Goal: Information Seeking & Learning: Learn about a topic

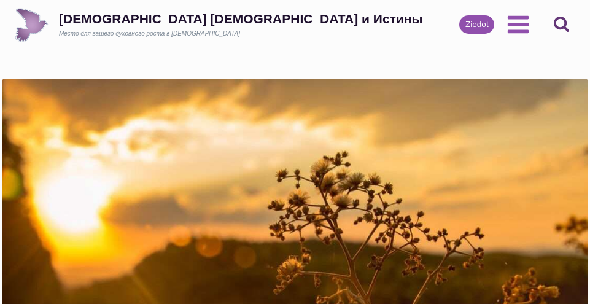
scroll to position [1179, 0]
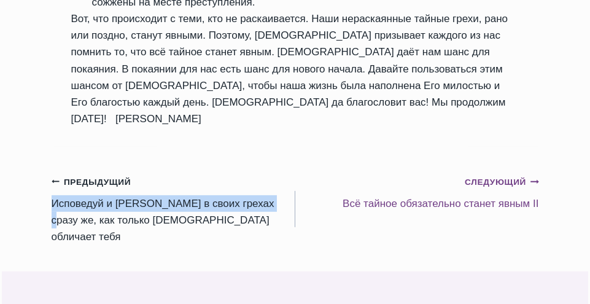
click at [440, 197] on link "Следующий Продолжить Bсё тайное обязательно станет явным II" at bounding box center [417, 192] width 244 height 39
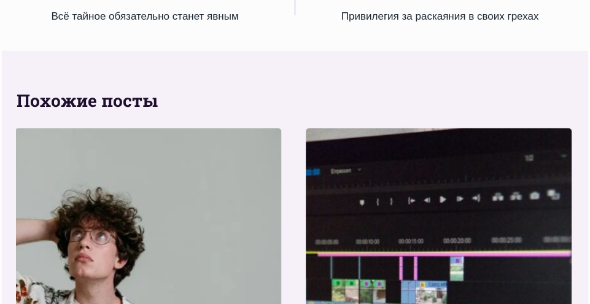
scroll to position [1160, 0]
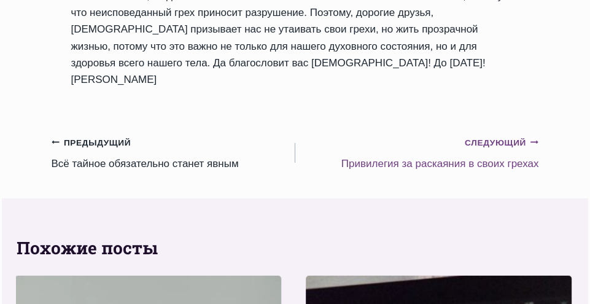
click at [494, 136] on small "Следующий Продолжить" at bounding box center [502, 143] width 74 height 14
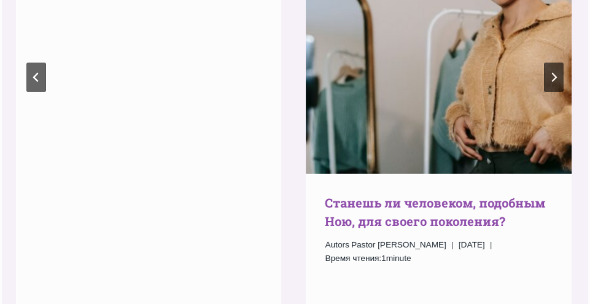
scroll to position [1523, 0]
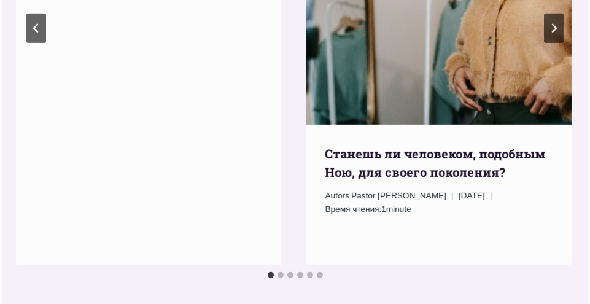
click at [408, 181] on h3 "Cтанешь ли человеком, подобным Ною, для своего поколения?" at bounding box center [438, 162] width 227 height 37
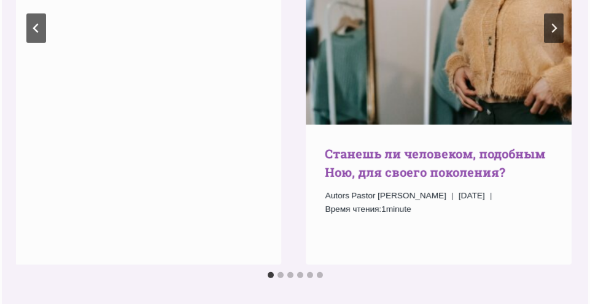
click at [401, 180] on link "Cтанешь ли человеком, подобным Ною, для своего поколения?" at bounding box center [435, 163] width 220 height 34
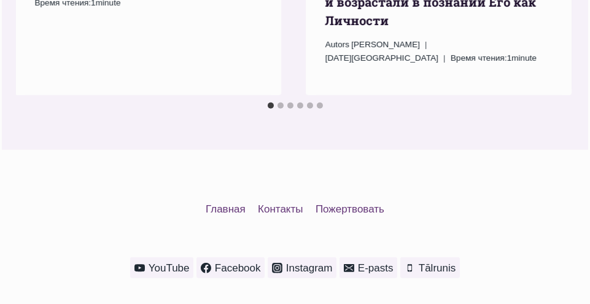
scroll to position [2003, 0]
